Goal: Task Accomplishment & Management: Use online tool/utility

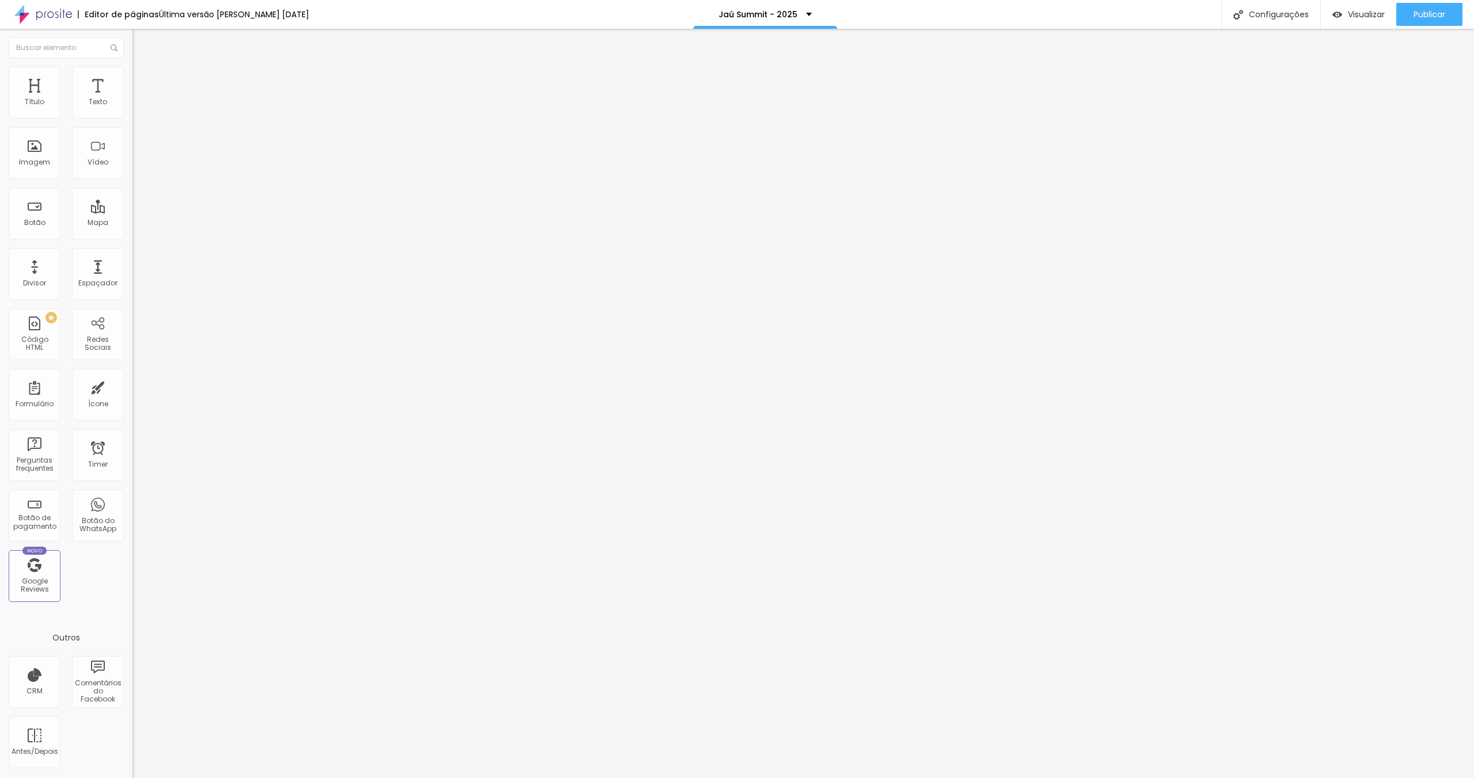
click at [132, 78] on img at bounding box center [137, 83] width 10 height 10
click at [132, 99] on span "Trocar imagem" at bounding box center [163, 94] width 63 height 10
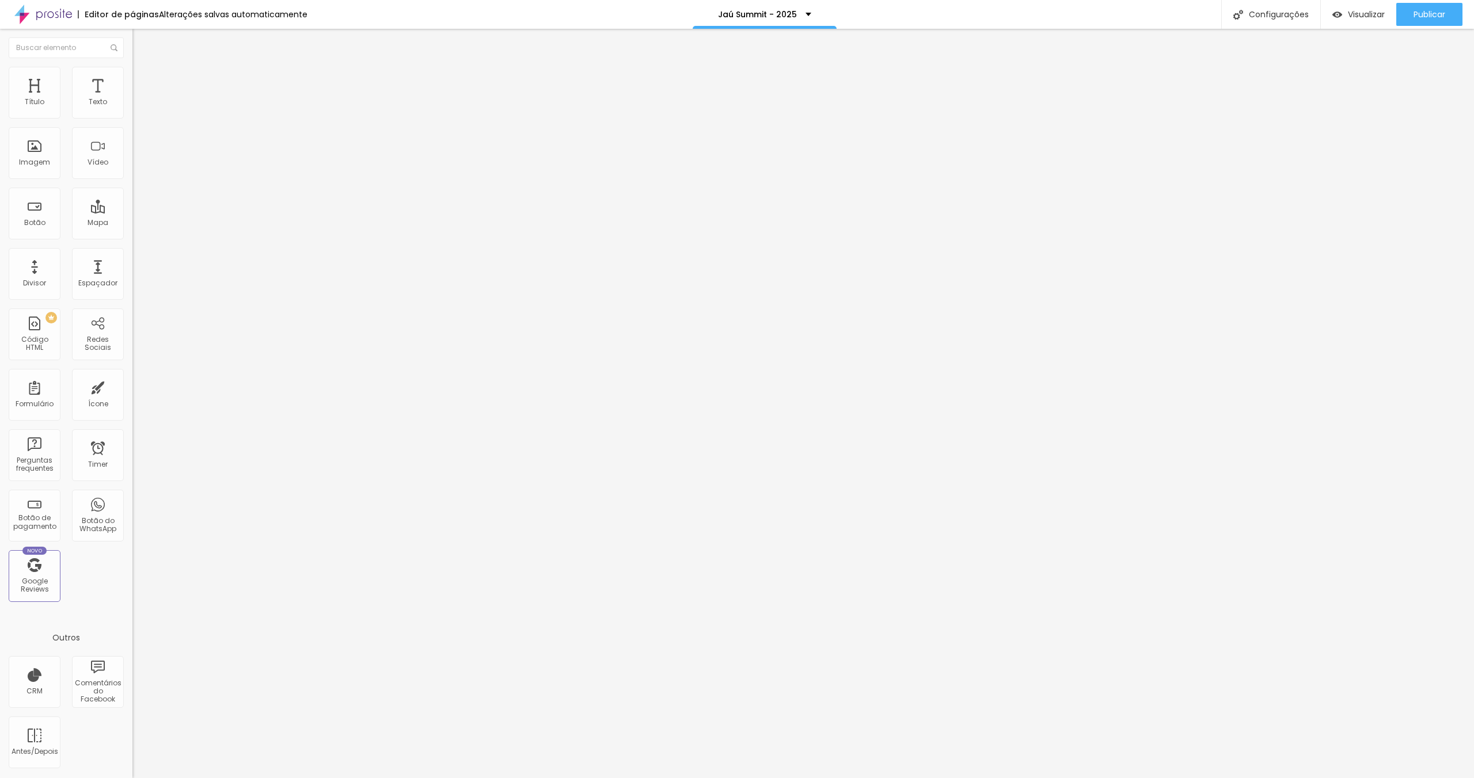
click at [132, 75] on li "Estilo" at bounding box center [198, 73] width 132 height 12
type input "380"
type input "400"
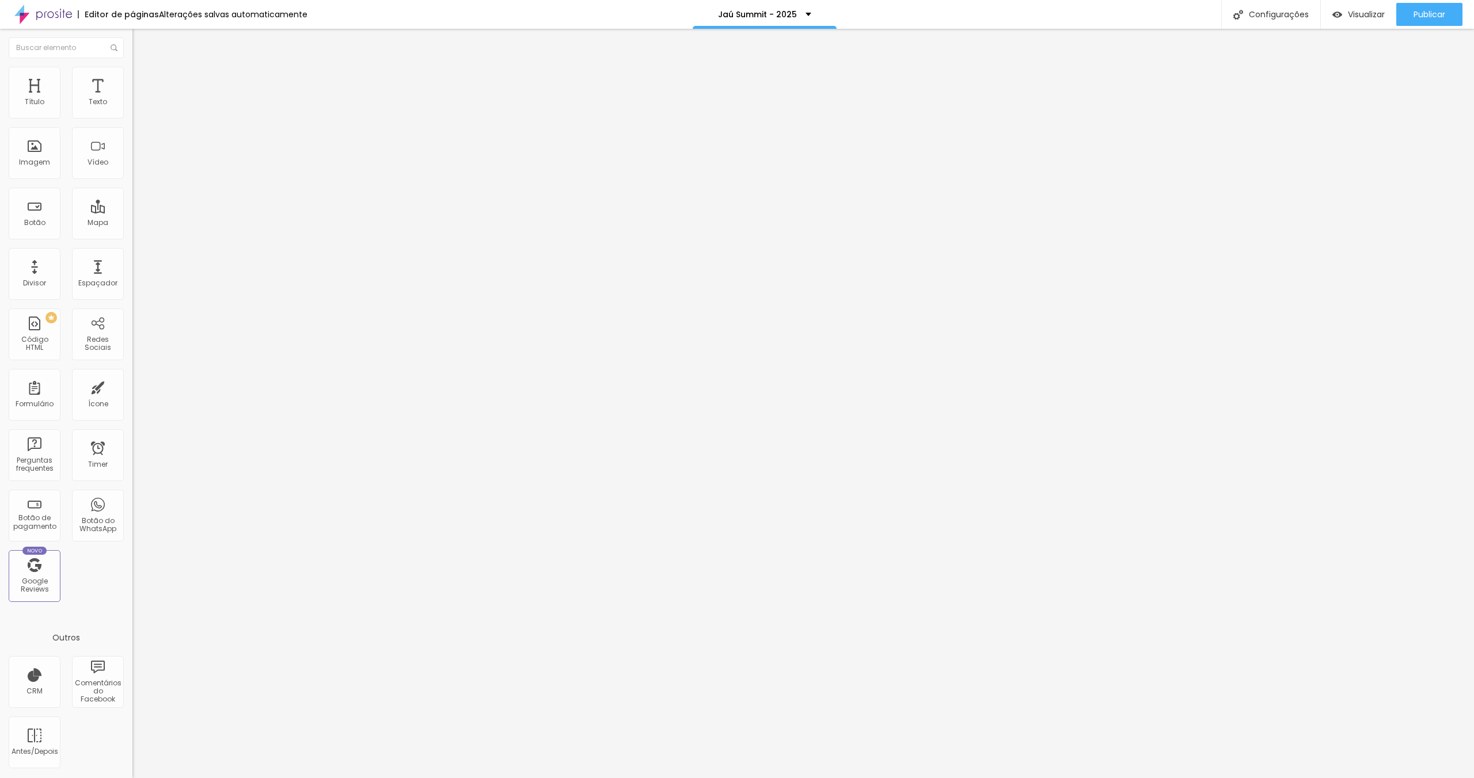
type input "400"
type input "410"
type input "400"
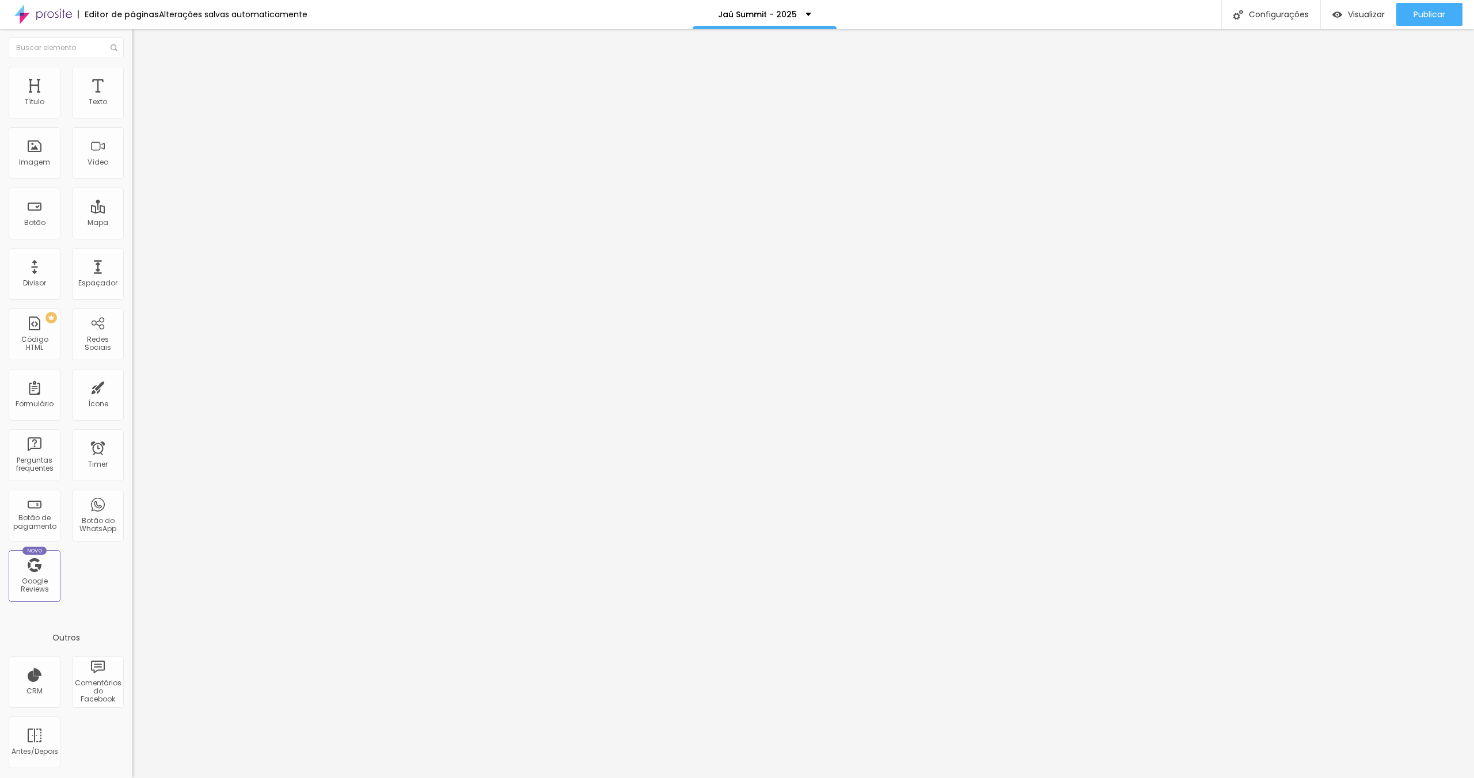
type input "380"
type input "360"
type input "350"
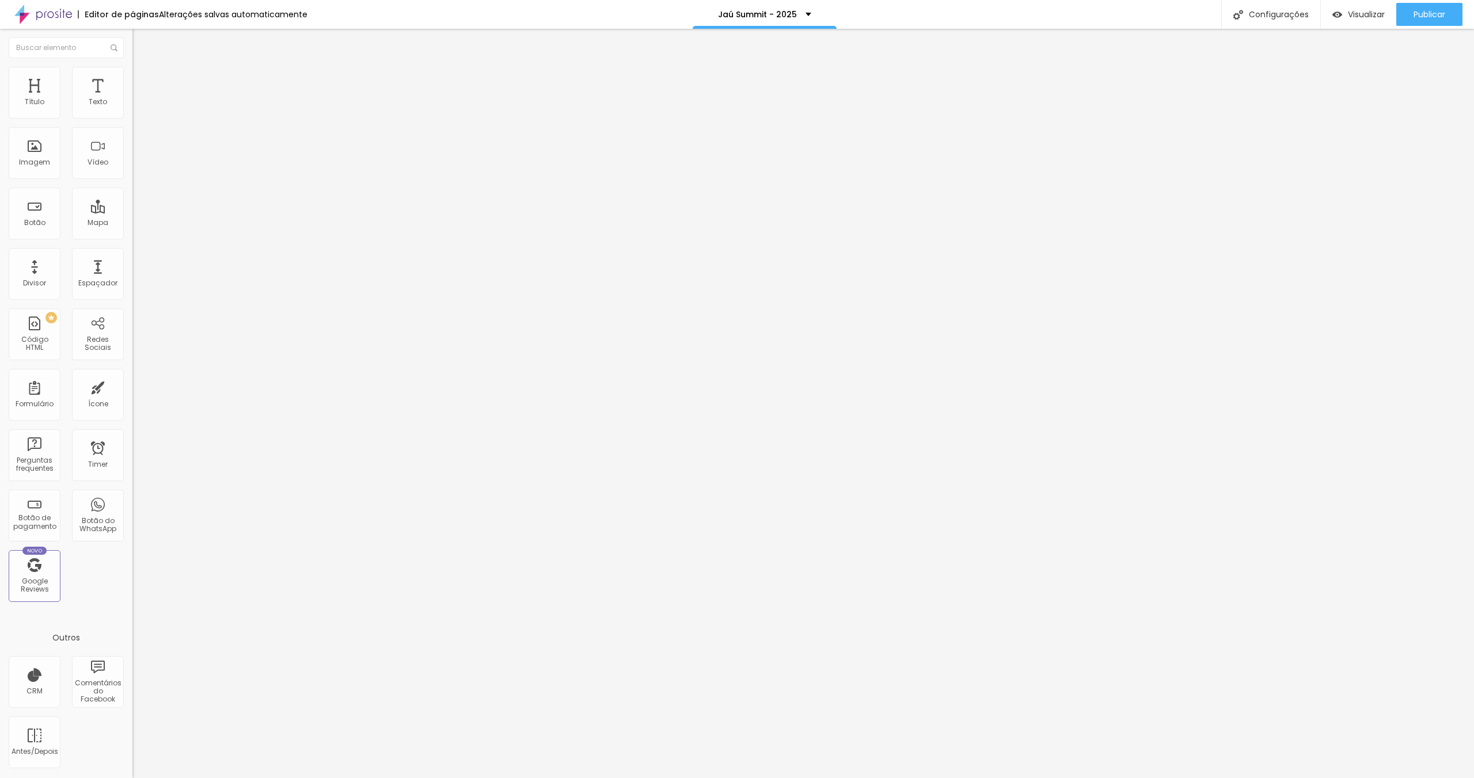
type input "350"
type input "340"
type input "330"
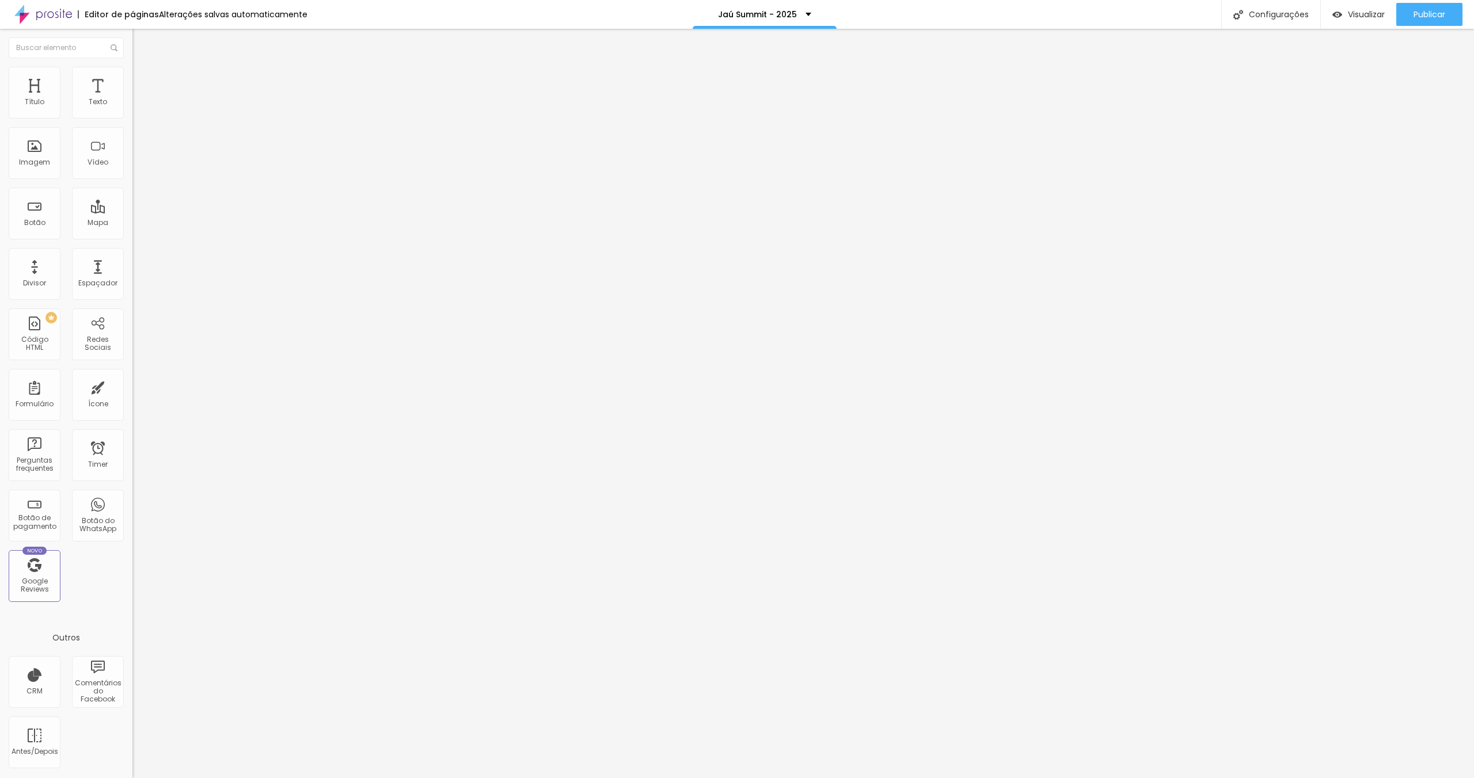
type input "320"
click at [132, 118] on input "range" at bounding box center [169, 113] width 74 height 9
drag, startPoint x: 101, startPoint y: 72, endPoint x: 94, endPoint y: 96, distance: 24.6
click at [132, 78] on li "Avançado" at bounding box center [198, 84] width 132 height 12
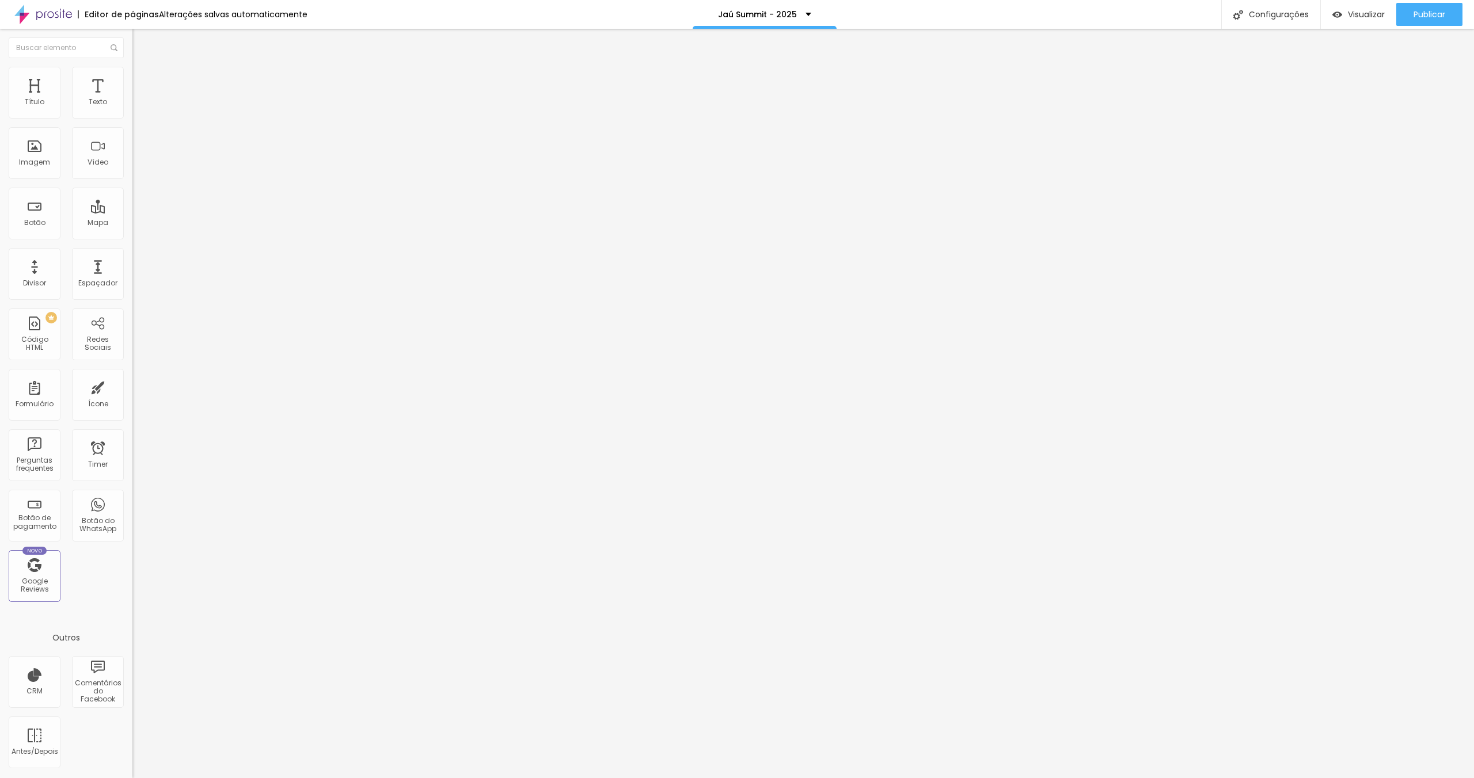
click at [132, 78] on img at bounding box center [137, 83] width 10 height 10
click at [132, 495] on div at bounding box center [198, 495] width 132 height 0
click at [132, 502] on li "Desktop" at bounding box center [198, 505] width 132 height 7
drag, startPoint x: 112, startPoint y: 297, endPoint x: 115, endPoint y: 287, distance: 10.8
click at [132, 509] on div at bounding box center [198, 509] width 132 height 0
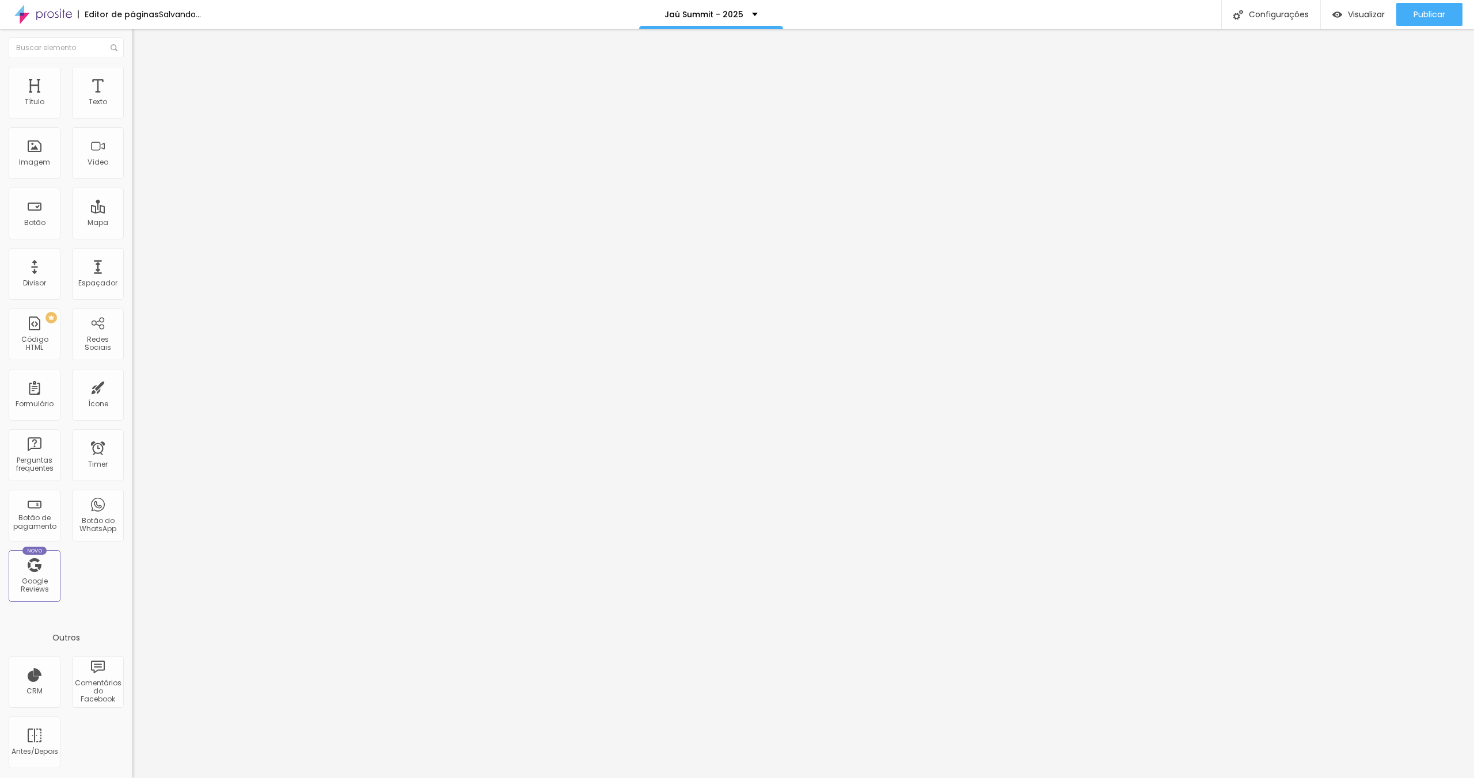
click at [132, 502] on div at bounding box center [198, 502] width 132 height 0
drag, startPoint x: 111, startPoint y: 70, endPoint x: 111, endPoint y: 131, distance: 60.5
click at [143, 81] on span "Avançado" at bounding box center [162, 86] width 38 height 10
drag, startPoint x: 117, startPoint y: 258, endPoint x: 118, endPoint y: 273, distance: 15.6
click at [132, 495] on div at bounding box center [198, 495] width 132 height 0
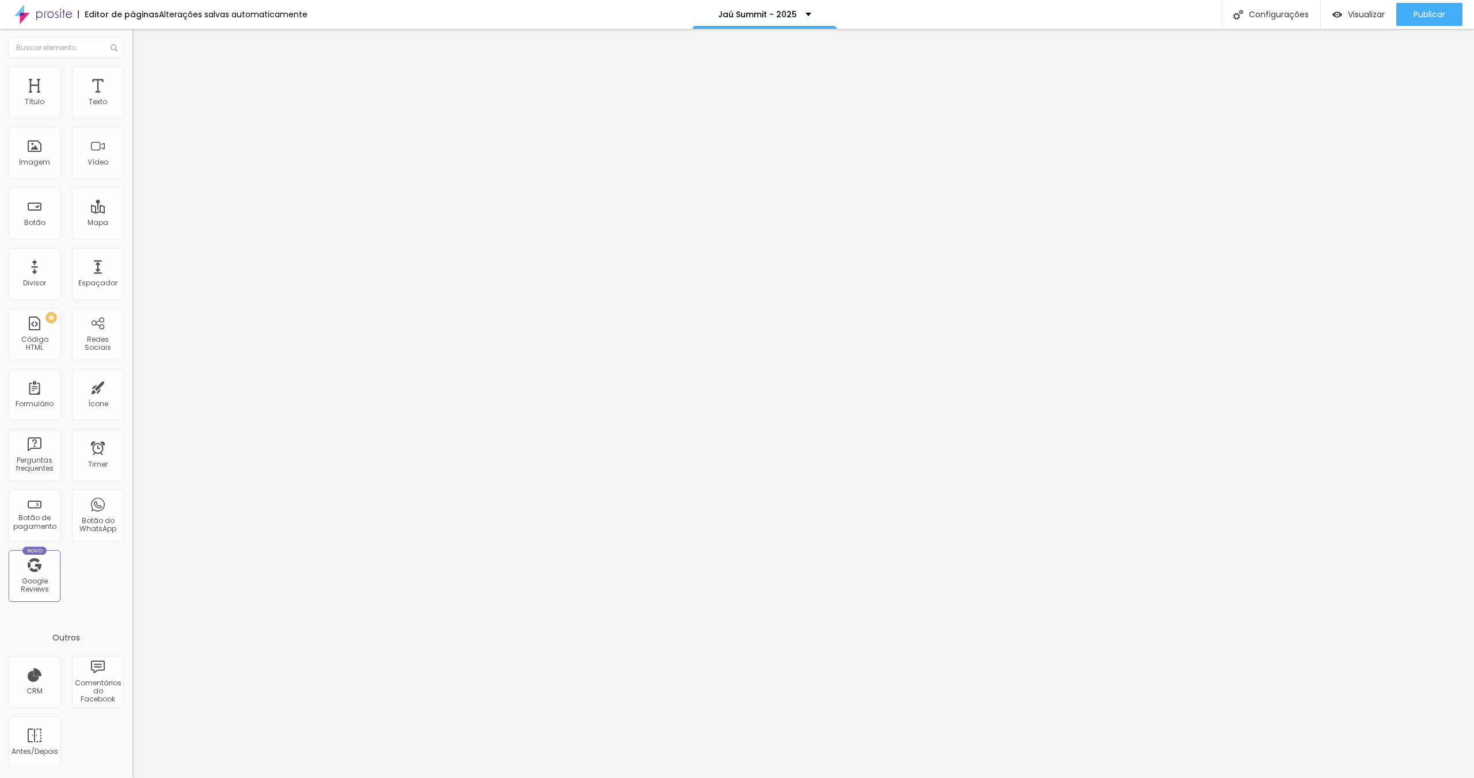
drag, startPoint x: 119, startPoint y: 278, endPoint x: 119, endPoint y: 298, distance: 20.2
click at [132, 502] on div at bounding box center [198, 502] width 132 height 0
click at [132, 509] on div at bounding box center [198, 509] width 132 height 0
click at [132, 78] on img at bounding box center [137, 83] width 10 height 10
drag, startPoint x: 115, startPoint y: 306, endPoint x: 114, endPoint y: 289, distance: 16.7
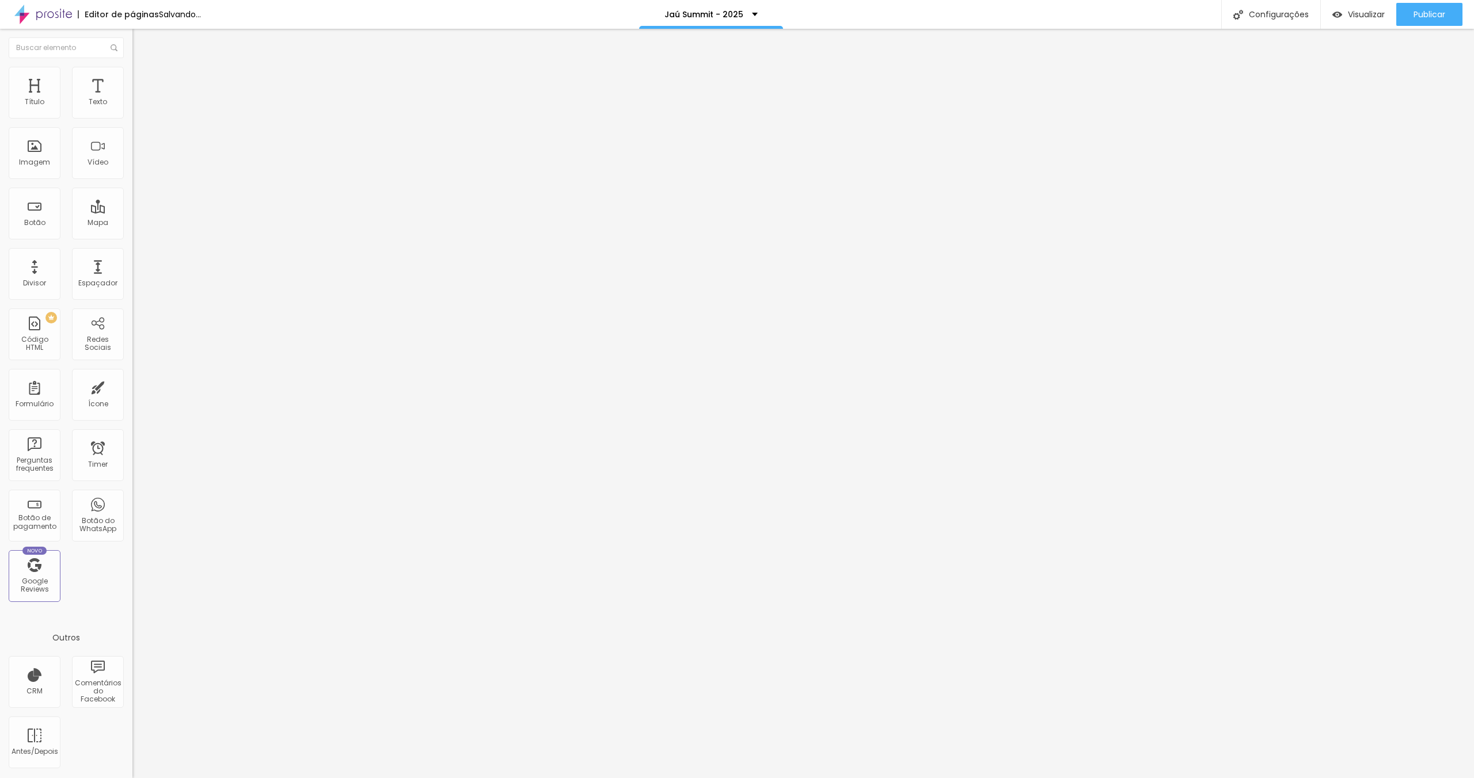
click at [132, 509] on div at bounding box center [198, 509] width 132 height 0
drag, startPoint x: 113, startPoint y: 282, endPoint x: 113, endPoint y: 267, distance: 15.0
click at [132, 502] on div at bounding box center [198, 502] width 132 height 0
click at [132, 495] on div at bounding box center [198, 495] width 132 height 0
drag, startPoint x: 115, startPoint y: 66, endPoint x: 111, endPoint y: 96, distance: 30.2
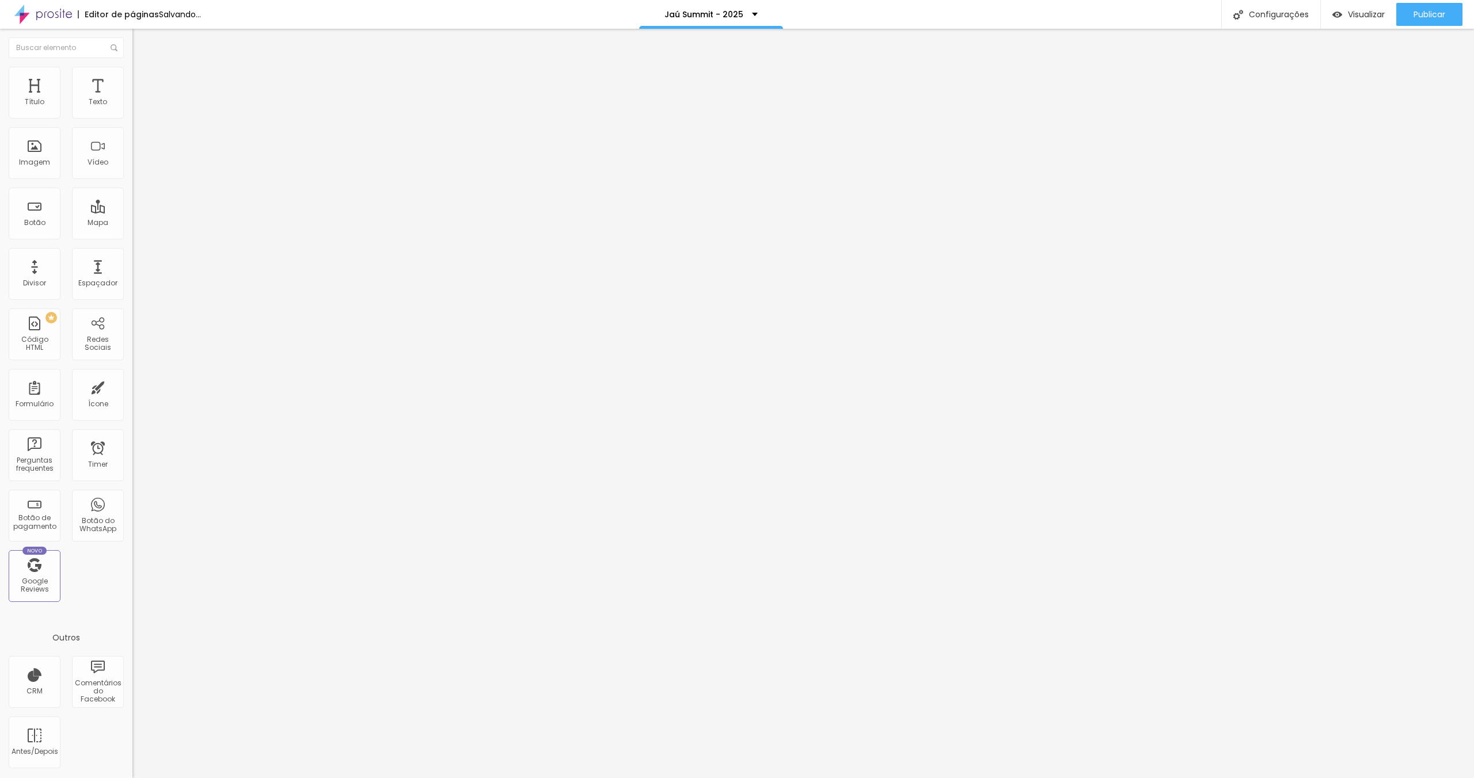
click at [132, 78] on li "Avançado" at bounding box center [198, 84] width 132 height 12
drag, startPoint x: 112, startPoint y: 303, endPoint x: 115, endPoint y: 288, distance: 15.2
click at [132, 509] on div at bounding box center [198, 509] width 132 height 0
drag, startPoint x: 114, startPoint y: 280, endPoint x: 114, endPoint y: 260, distance: 20.7
click at [132, 502] on div at bounding box center [198, 502] width 132 height 0
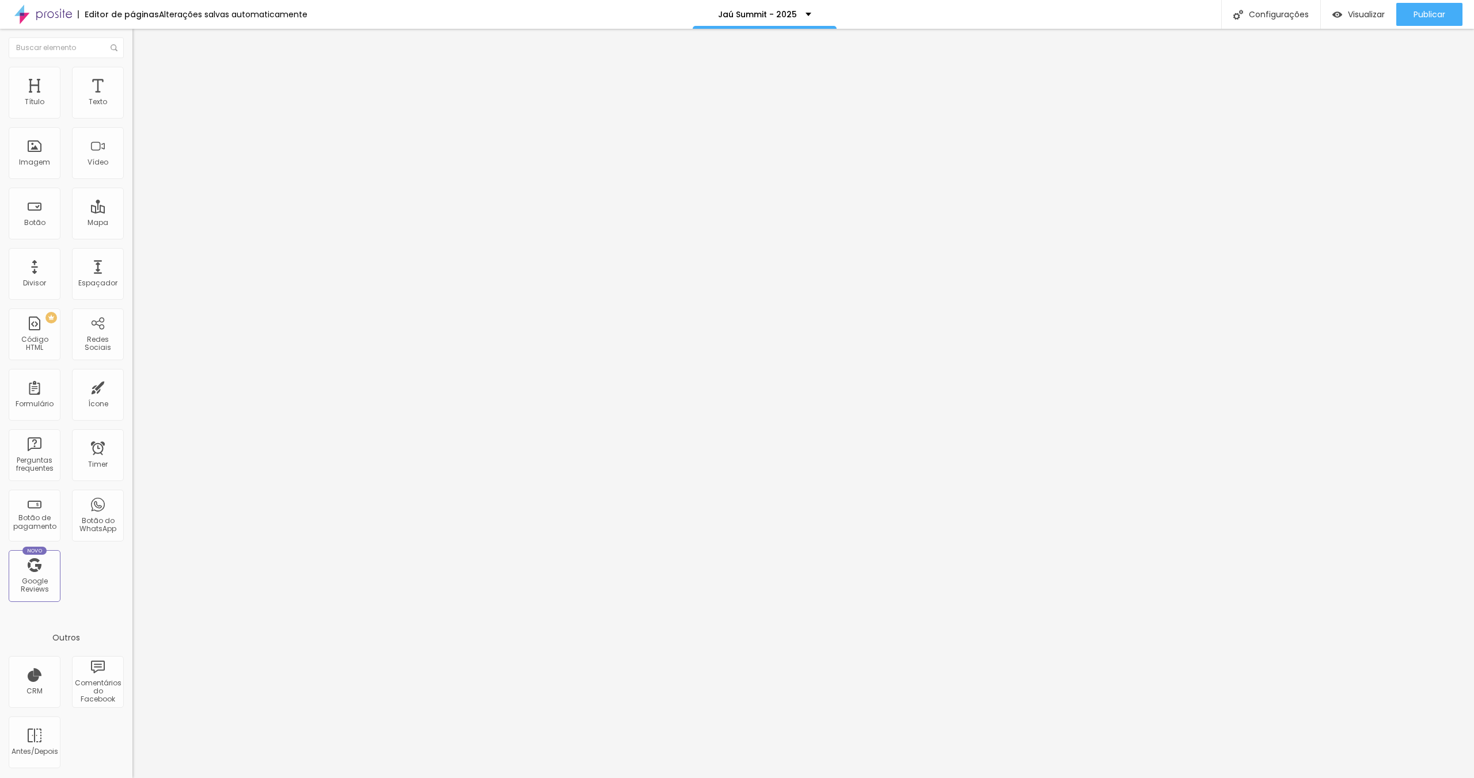
click at [132, 495] on div at bounding box center [198, 495] width 132 height 0
drag, startPoint x: 122, startPoint y: 79, endPoint x: 115, endPoint y: 74, distance: 8.8
click at [143, 81] on span "Avançado" at bounding box center [162, 86] width 38 height 10
click at [132, 488] on li "Celular" at bounding box center [198, 491] width 132 height 7
click at [132, 495] on div at bounding box center [198, 495] width 132 height 0
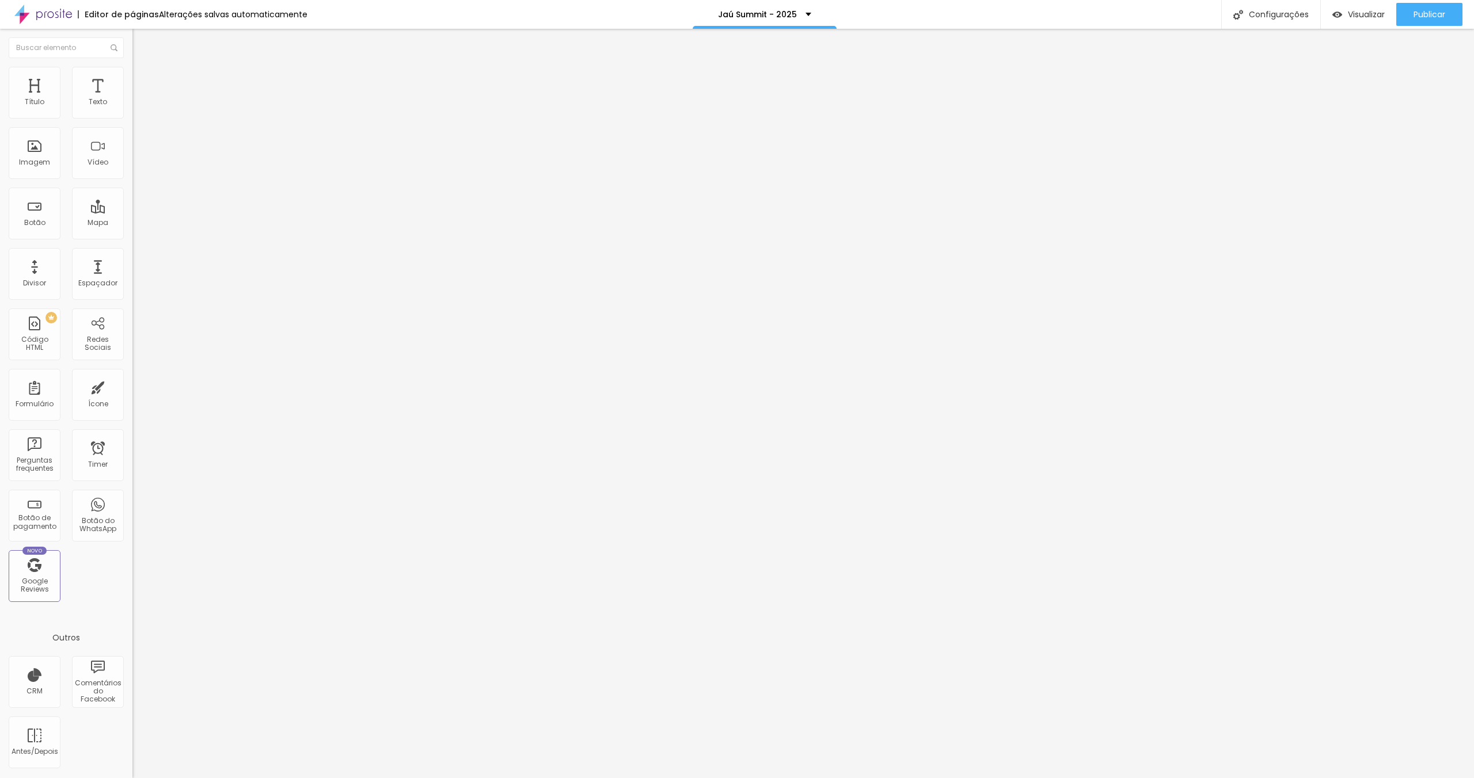
drag, startPoint x: 120, startPoint y: 276, endPoint x: 119, endPoint y: 294, distance: 17.9
click at [132, 502] on div at bounding box center [198, 502] width 132 height 0
drag, startPoint x: 119, startPoint y: 302, endPoint x: 128, endPoint y: 295, distance: 11.2
click at [132, 509] on div at bounding box center [198, 509] width 132 height 0
click at [132, 78] on img at bounding box center [137, 83] width 10 height 10
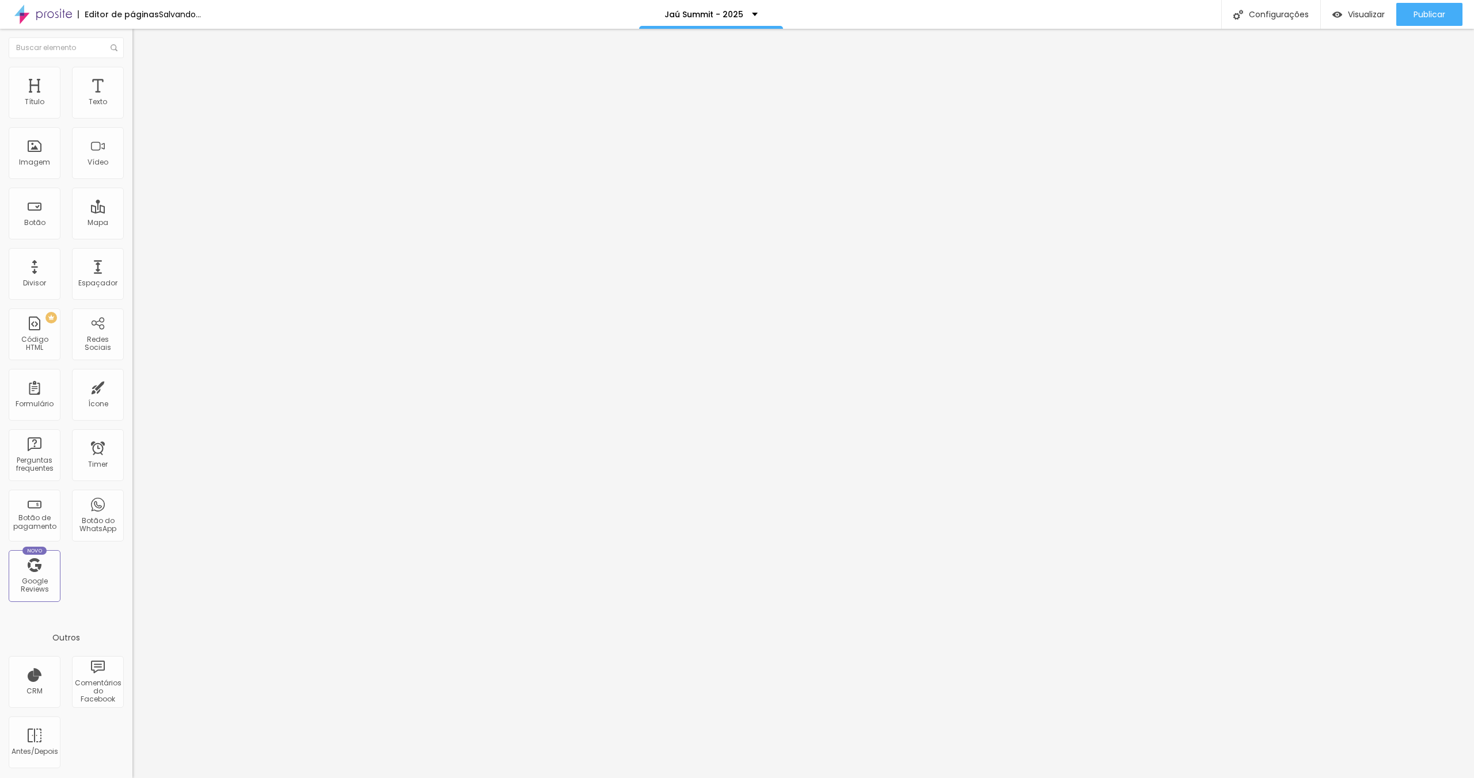
drag, startPoint x: 115, startPoint y: 256, endPoint x: 118, endPoint y: 268, distance: 12.4
click at [132, 495] on div at bounding box center [198, 495] width 132 height 0
click at [132, 502] on div at bounding box center [198, 502] width 132 height 0
click at [132, 509] on div at bounding box center [198, 509] width 132 height 0
drag, startPoint x: 110, startPoint y: 79, endPoint x: 130, endPoint y: 159, distance: 82.4
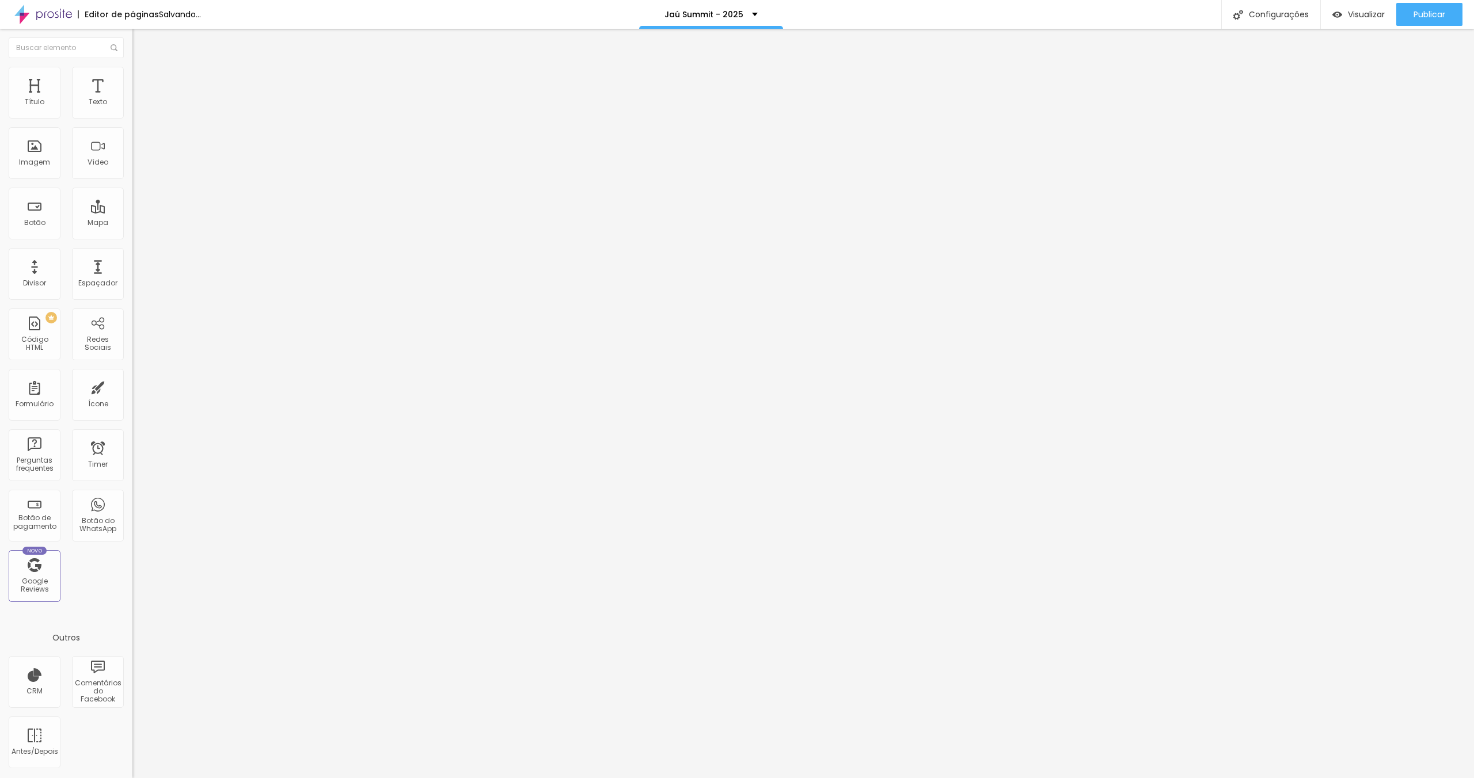
click at [143, 81] on span "Avançado" at bounding box center [162, 86] width 38 height 10
click at [132, 495] on div at bounding box center [198, 495] width 132 height 0
drag, startPoint x: 116, startPoint y: 275, endPoint x: 120, endPoint y: 288, distance: 13.8
click at [132, 502] on div at bounding box center [198, 502] width 132 height 0
click at [132, 509] on div at bounding box center [198, 509] width 132 height 0
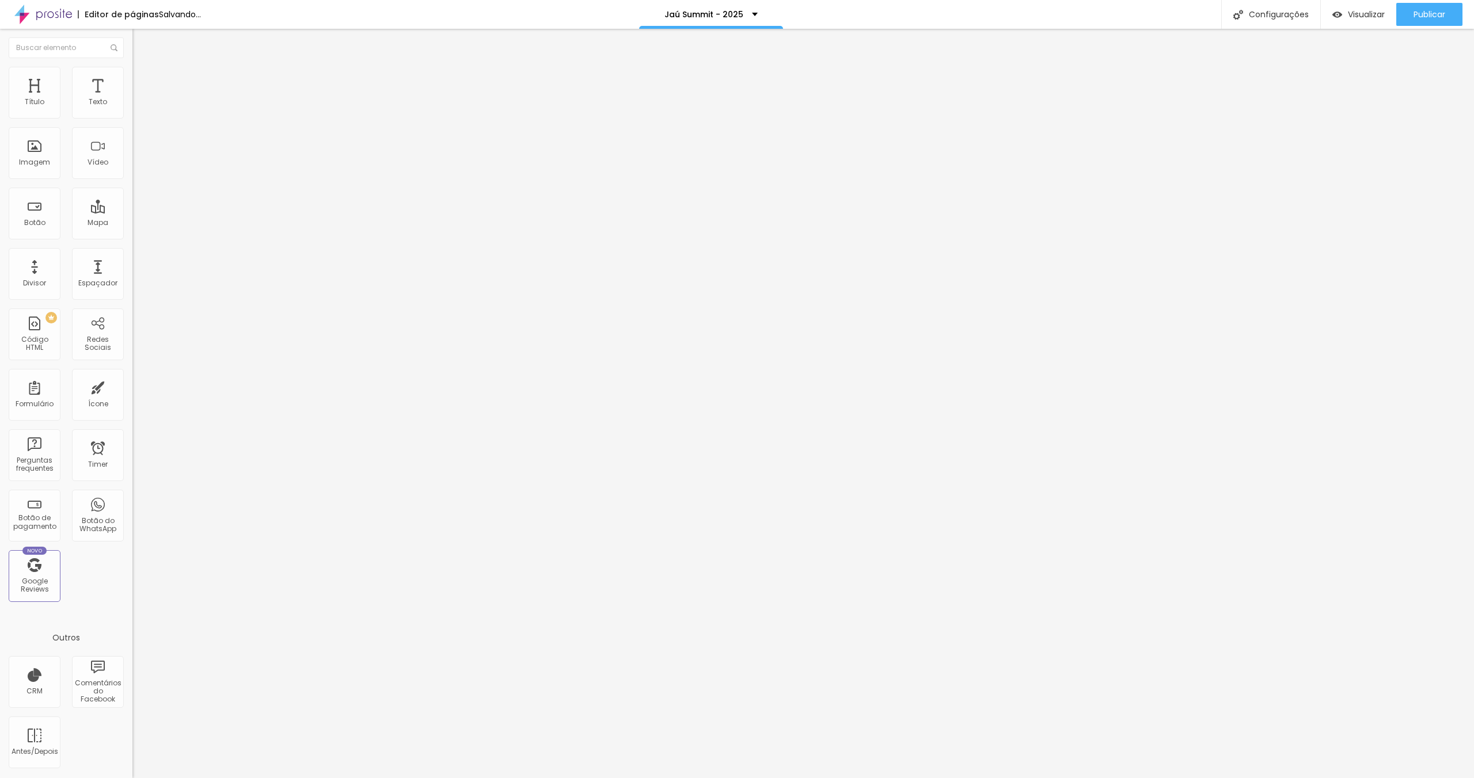
click at [132, 78] on li "Avançado" at bounding box center [198, 84] width 132 height 12
click at [132, 495] on div at bounding box center [198, 495] width 132 height 0
drag, startPoint x: 123, startPoint y: 278, endPoint x: 118, endPoint y: 291, distance: 13.5
click at [132, 502] on div at bounding box center [198, 502] width 132 height 0
drag, startPoint x: 117, startPoint y: 296, endPoint x: 119, endPoint y: 305, distance: 8.7
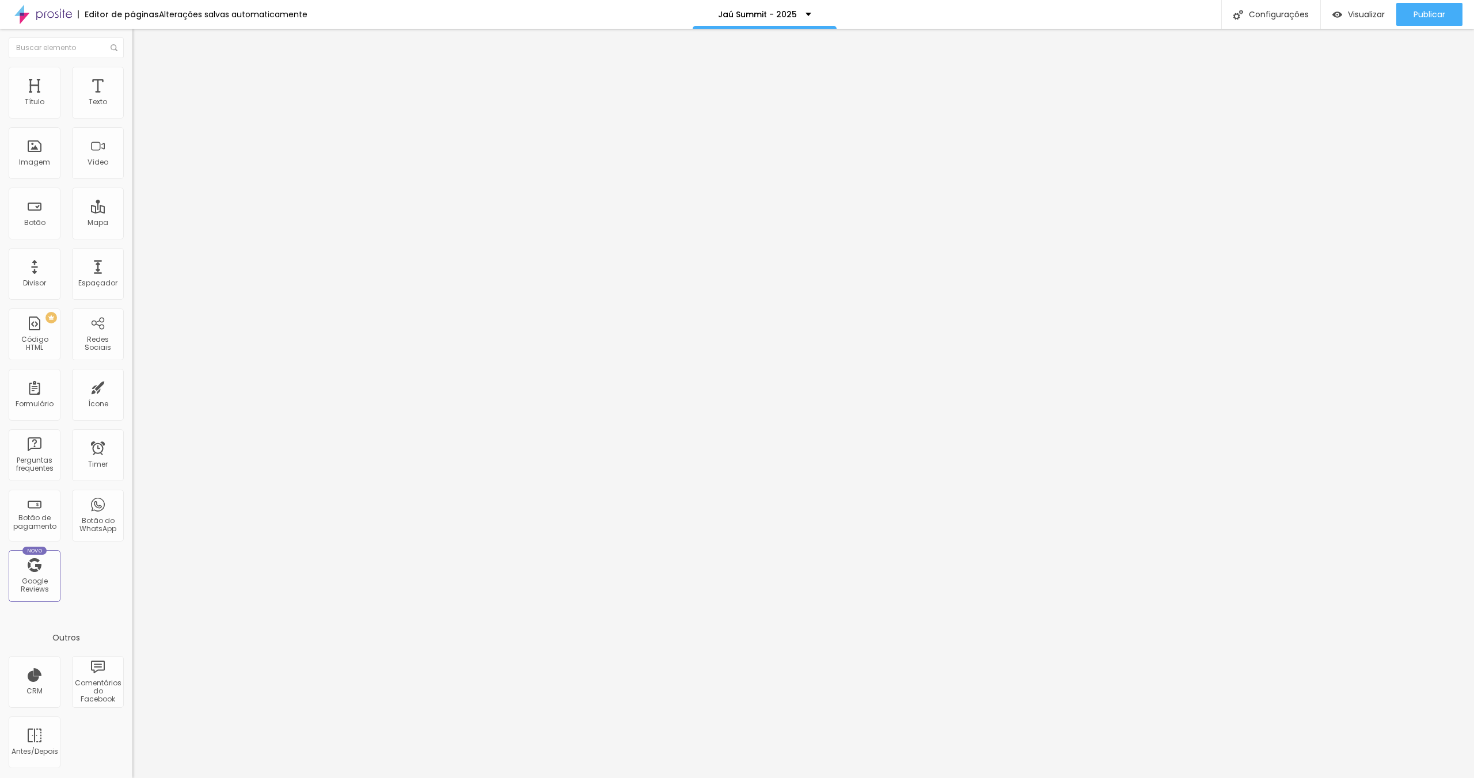
click at [132, 502] on li "Desktop" at bounding box center [198, 505] width 132 height 7
click at [132, 509] on div at bounding box center [198, 509] width 132 height 0
click at [143, 81] on span "Avançado" at bounding box center [162, 86] width 38 height 10
click at [132, 78] on li "Avançado" at bounding box center [198, 84] width 132 height 12
click at [132, 99] on span "Trocar imagem" at bounding box center [163, 94] width 63 height 10
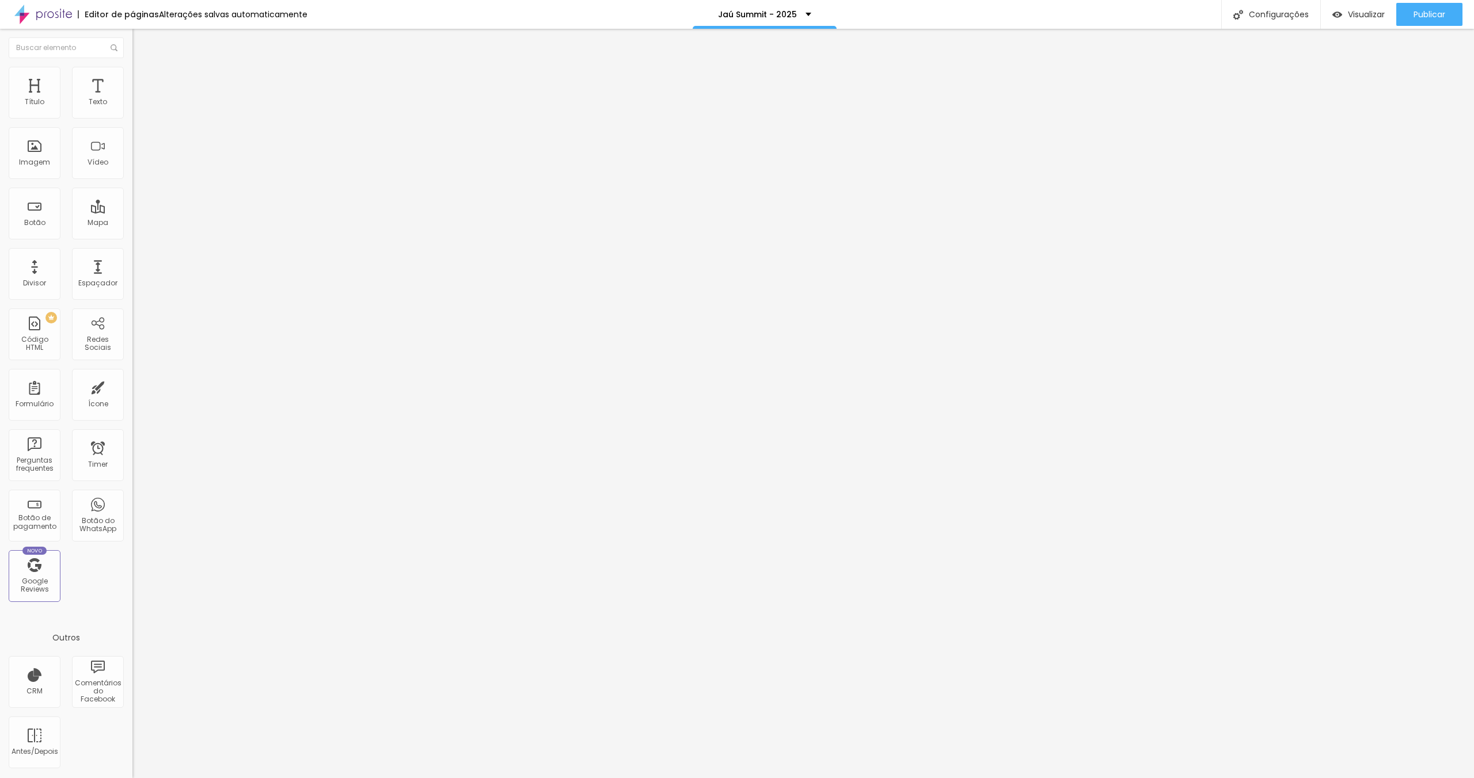
scroll to position [906, 0]
click at [132, 99] on span "Trocar imagem" at bounding box center [163, 94] width 63 height 10
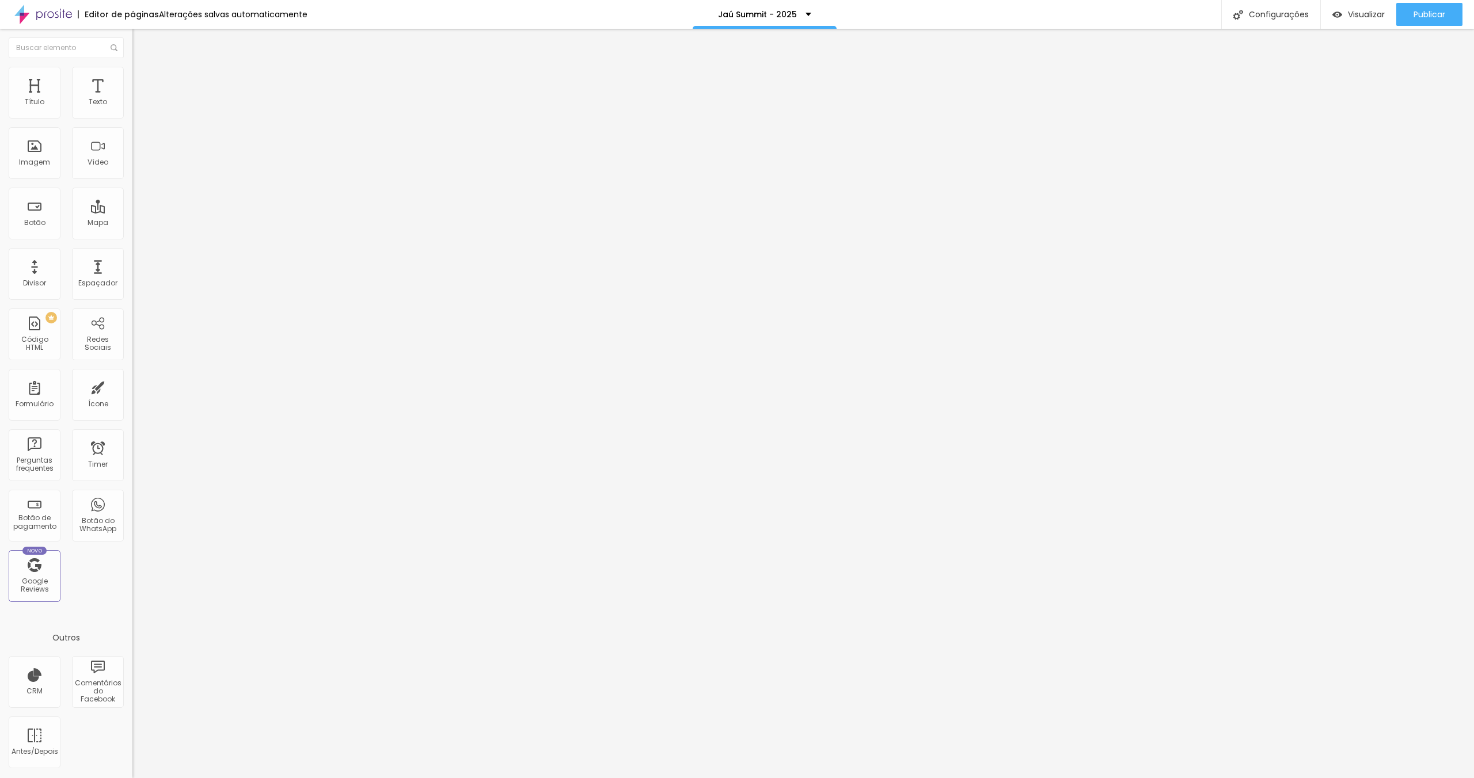
click at [132, 236] on input "[URL][DOMAIN_NAME]" at bounding box center [201, 231] width 138 height 12
paste input "papemax"
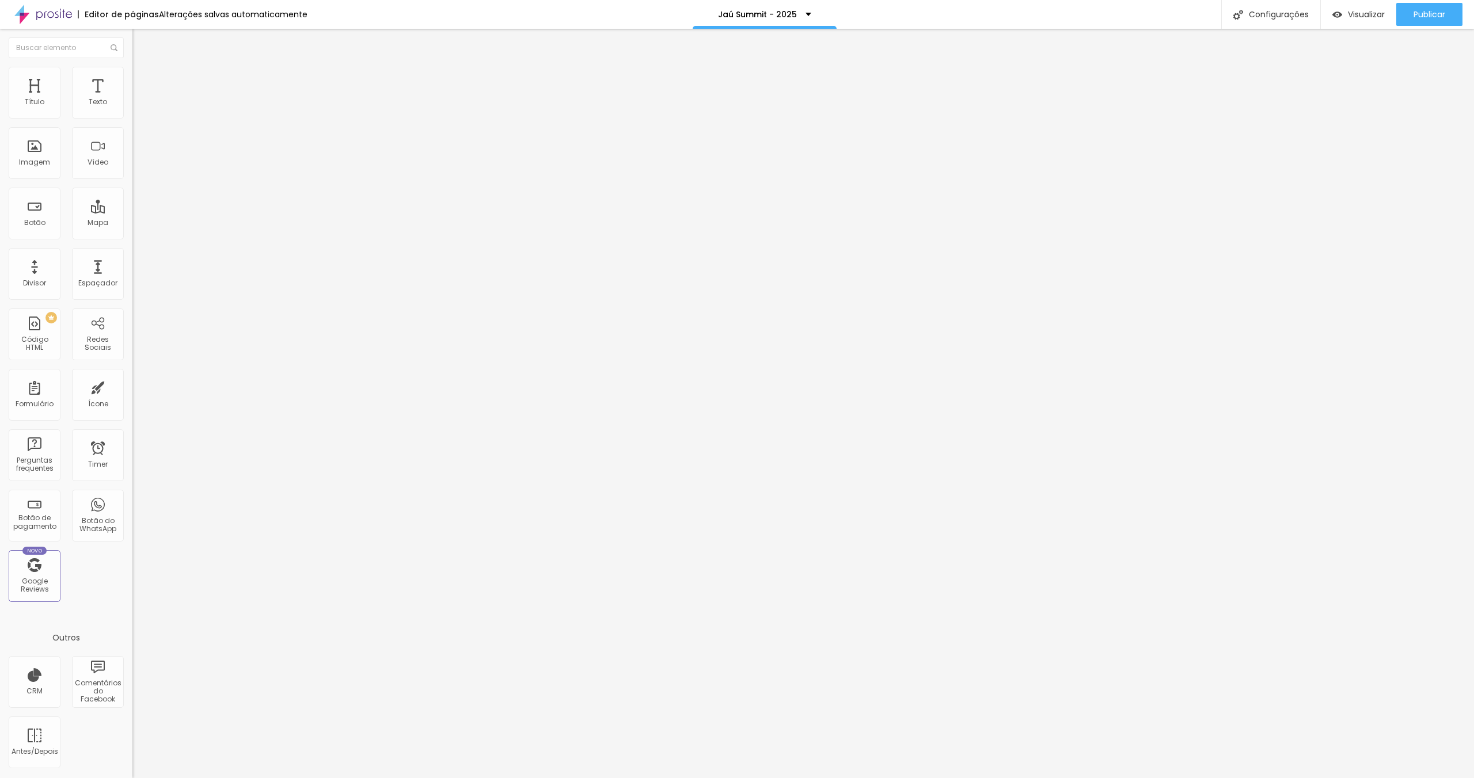
type input "[URL][DOMAIN_NAME]"
